Goal: Understand process/instructions: Learn how to perform a task or action

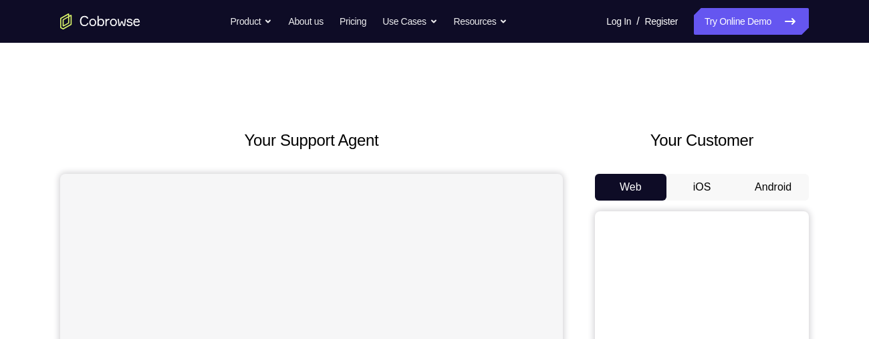
click at [758, 187] on button "Android" at bounding box center [774, 187] width 72 height 27
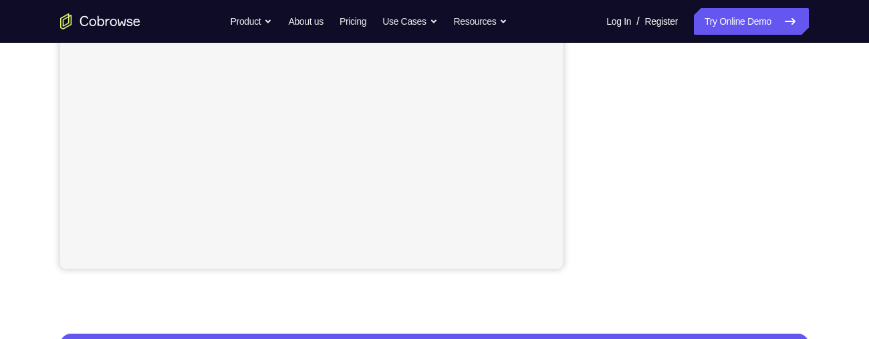
scroll to position [355, 0]
